Goal: Task Accomplishment & Management: Use online tool/utility

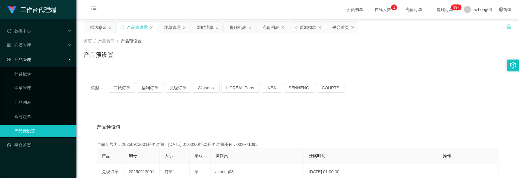
scroll to position [79, 0]
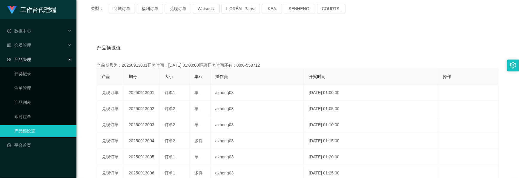
click at [42, 56] on div "产品管理" at bounding box center [38, 60] width 76 height 12
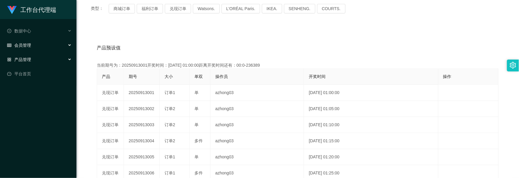
click at [40, 47] on div "会员管理" at bounding box center [38, 45] width 76 height 12
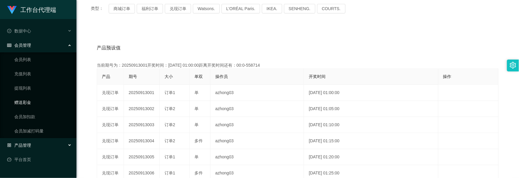
click at [30, 104] on link "赠送彩金" at bounding box center [42, 103] width 57 height 12
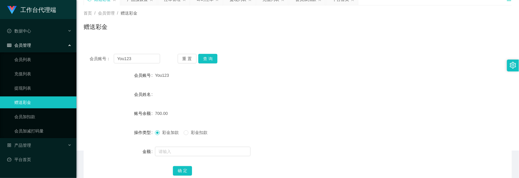
scroll to position [67, 0]
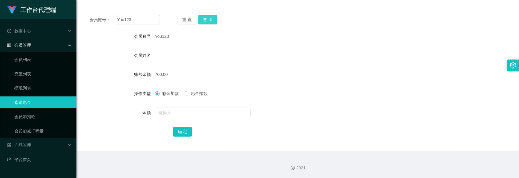
click at [208, 23] on button "查 询" at bounding box center [207, 20] width 19 height 10
click at [211, 20] on button "查 询" at bounding box center [207, 20] width 19 height 10
click at [211, 20] on button "查 询" at bounding box center [211, 20] width 26 height 10
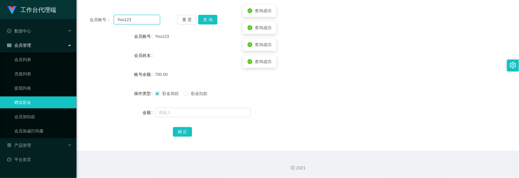
drag, startPoint x: 145, startPoint y: 18, endPoint x: 93, endPoint y: 18, distance: 51.6
click at [93, 18] on div "会员账号： You123" at bounding box center [125, 20] width 70 height 10
paste input "ap1234"
type input "Yap1234"
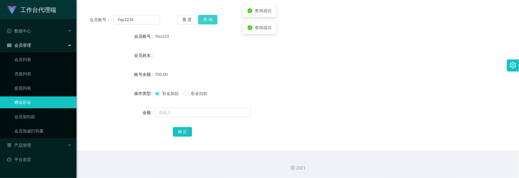
click at [208, 20] on button "查 询" at bounding box center [207, 20] width 19 height 10
drag, startPoint x: 21, startPoint y: 90, endPoint x: 24, endPoint y: 89, distance: 3.4
click at [21, 90] on link "提现列表" at bounding box center [42, 88] width 57 height 12
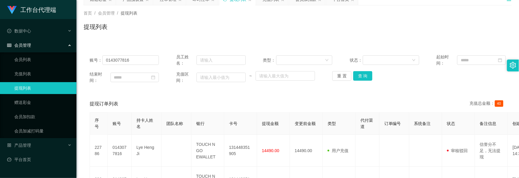
scroll to position [67, 0]
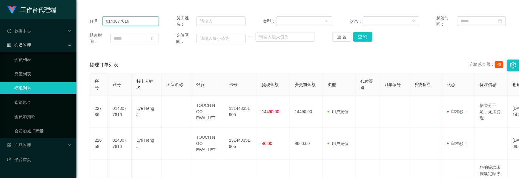
drag, startPoint x: 133, startPoint y: 23, endPoint x: 43, endPoint y: 17, distance: 90.0
click at [43, 17] on section "工作台代理端 数据中心 会员管理 会员列表 充值列表 提现列表 赠送彩金 会员加扣款 会员加减打码量 产品管理 开奖记录 注单管理 产品列表 即时注单 产品预…" at bounding box center [259, 156] width 519 height 447
paste input "你现在去提现550"
type input "你现在去提现550"
drag, startPoint x: 140, startPoint y: 22, endPoint x: 87, endPoint y: 24, distance: 52.8
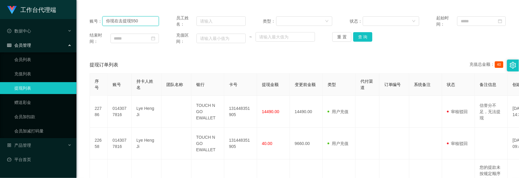
click at [87, 24] on div "账号： 你现在去提现550 员工姓名： 类型： 状态： 起始时间： 结束时间： 充值区间： ~ 重 置 查 询" at bounding box center [298, 30] width 428 height 42
click at [135, 17] on input "text" at bounding box center [130, 21] width 56 height 10
paste input "Yap1234"
type input "Yap1234"
click at [368, 38] on button "查 询" at bounding box center [362, 37] width 19 height 10
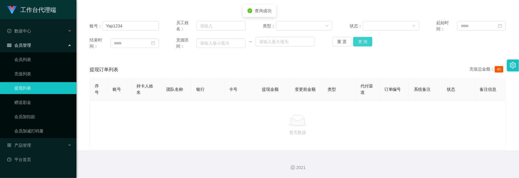
click at [367, 38] on button "查 询" at bounding box center [362, 42] width 19 height 10
click at [367, 38] on div "重 置 查 询" at bounding box center [366, 42] width 69 height 10
click at [367, 38] on button "查 询" at bounding box center [362, 42] width 19 height 10
click at [367, 38] on div "重 置 查 询" at bounding box center [366, 42] width 69 height 10
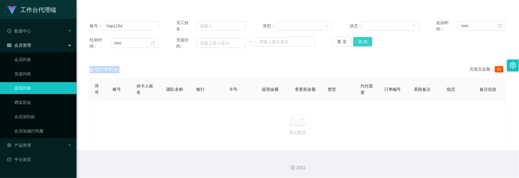
click at [366, 41] on button "查 询" at bounding box center [362, 42] width 19 height 10
click at [366, 41] on div "重 置 查 询" at bounding box center [366, 42] width 69 height 10
click at [366, 41] on button "查 询" at bounding box center [362, 42] width 19 height 10
click at [366, 41] on div "重 置 查 询" at bounding box center [366, 42] width 69 height 10
click at [366, 41] on button "查 询" at bounding box center [362, 42] width 19 height 10
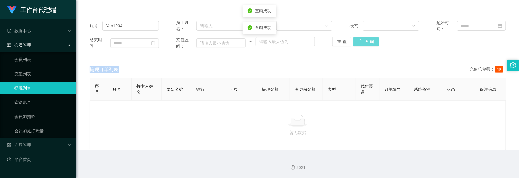
click at [365, 41] on div "重 置 查 询" at bounding box center [366, 42] width 69 height 10
drag, startPoint x: 371, startPoint y: 36, endPoint x: 359, endPoint y: 38, distance: 12.2
click at [371, 37] on div "重 置 查 询" at bounding box center [366, 42] width 69 height 10
click at [358, 38] on button "查 询" at bounding box center [362, 42] width 19 height 10
click at [358, 38] on div "重 置 查 询" at bounding box center [366, 42] width 69 height 10
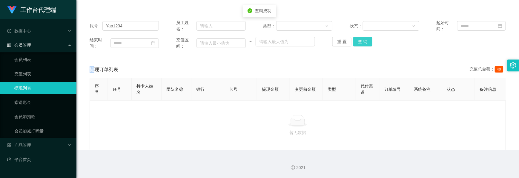
click at [358, 38] on button "查 询" at bounding box center [362, 42] width 19 height 10
click at [358, 38] on button "查 询" at bounding box center [366, 42] width 26 height 10
click at [360, 39] on button "查 询" at bounding box center [362, 42] width 19 height 10
click at [360, 39] on div "重 置 查 询" at bounding box center [366, 42] width 69 height 10
click at [360, 39] on button "查 询" at bounding box center [362, 42] width 19 height 10
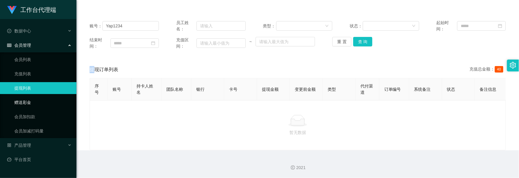
click at [32, 103] on link "赠送彩金" at bounding box center [42, 103] width 57 height 12
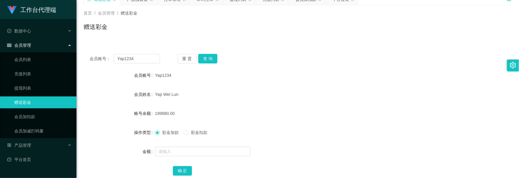
scroll to position [67, 0]
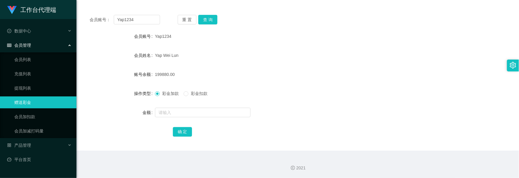
click at [217, 18] on div "重 置 查 询" at bounding box center [213, 20] width 70 height 10
click at [216, 19] on button "查 询" at bounding box center [207, 20] width 19 height 10
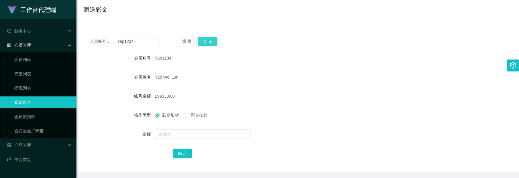
scroll to position [0, 0]
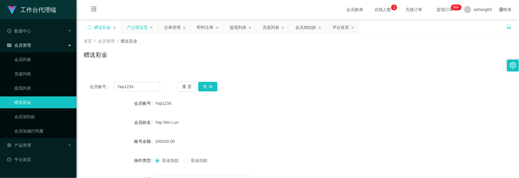
click at [136, 29] on div "产品预设置" at bounding box center [137, 27] width 21 height 11
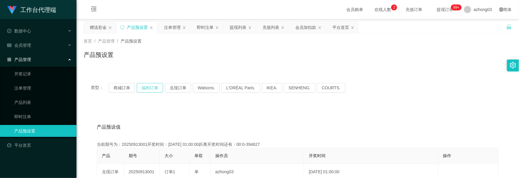
click at [150, 85] on button "福利订单" at bounding box center [150, 88] width 26 height 10
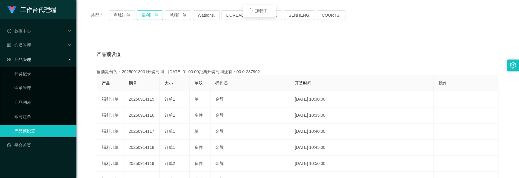
scroll to position [79, 0]
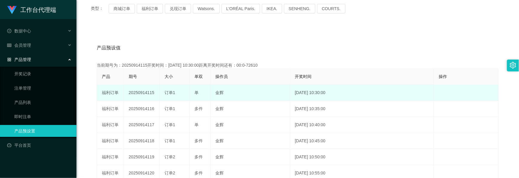
click at [145, 92] on td "20250914115" at bounding box center [142, 93] width 36 height 16
click at [144, 92] on td "20250914115" at bounding box center [142, 93] width 36 height 16
copy td "20250914115"
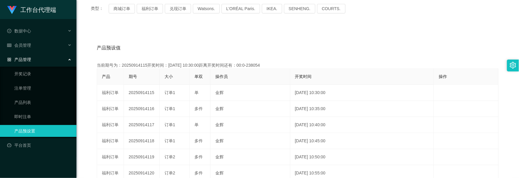
scroll to position [0, 0]
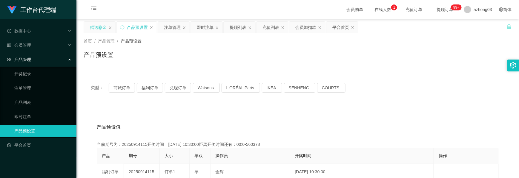
click at [100, 27] on div "赠送彩金" at bounding box center [98, 27] width 17 height 11
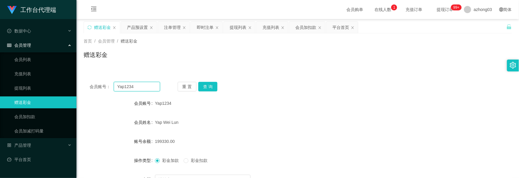
drag, startPoint x: 142, startPoint y: 86, endPoint x: 111, endPoint y: 82, distance: 31.3
click at [112, 83] on div "会员账号： Yap1234" at bounding box center [125, 87] width 70 height 10
paste input "alvinchong323"
type input "alvinchong323"
click at [209, 86] on button "查 询" at bounding box center [207, 87] width 19 height 10
